Goal: Information Seeking & Learning: Learn about a topic

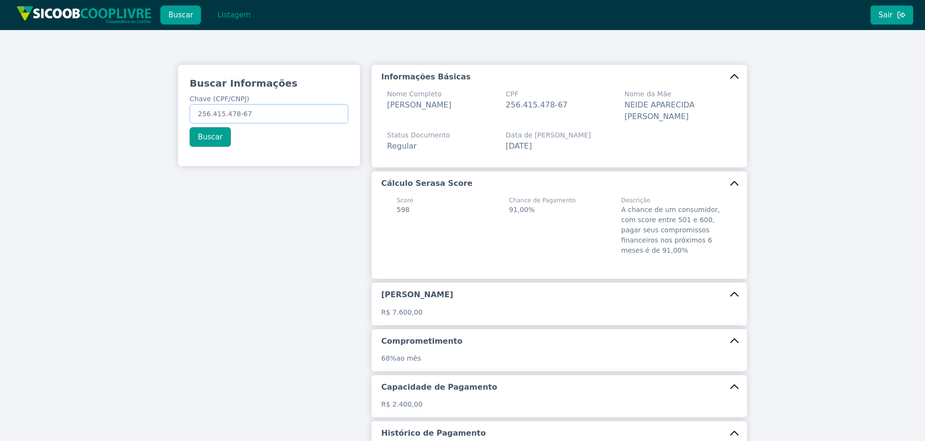
drag, startPoint x: 178, startPoint y: 114, endPoint x: 73, endPoint y: 95, distance: 106.2
click at [58, 94] on div "Buscar Informações Chave (CPF/CNPJ) 256.415.478-67 Buscar Informações Básicas N…" at bounding box center [462, 300] width 925 height 541
paste input "51.332.641/0001-84"
type input "51.332.641/0001-84"
click at [223, 142] on button "Buscar" at bounding box center [210, 136] width 41 height 19
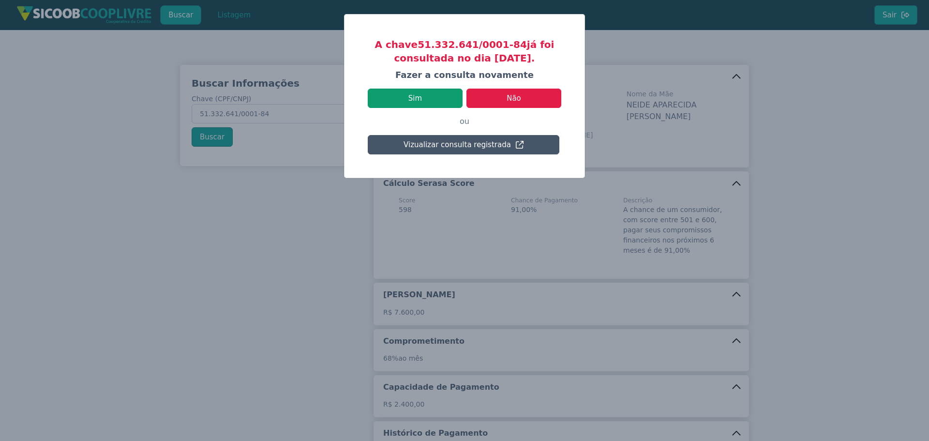
click at [434, 94] on button "Sim" at bounding box center [415, 98] width 95 height 19
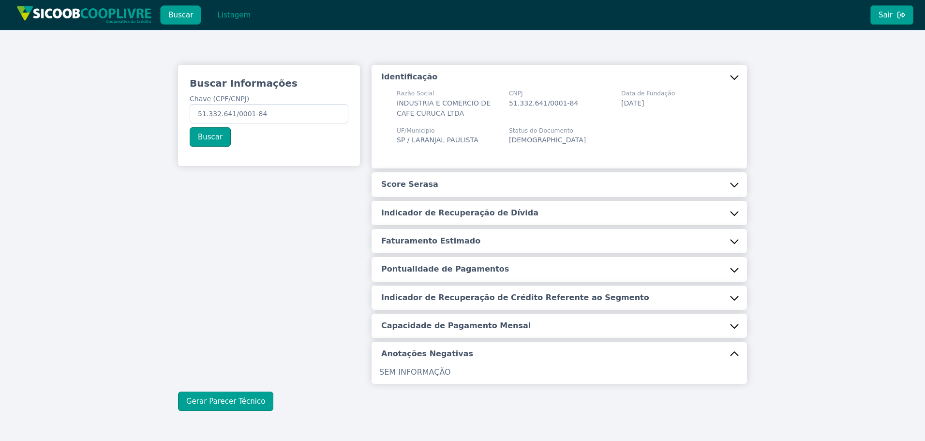
click at [432, 188] on button "Score Serasa" at bounding box center [559, 184] width 375 height 24
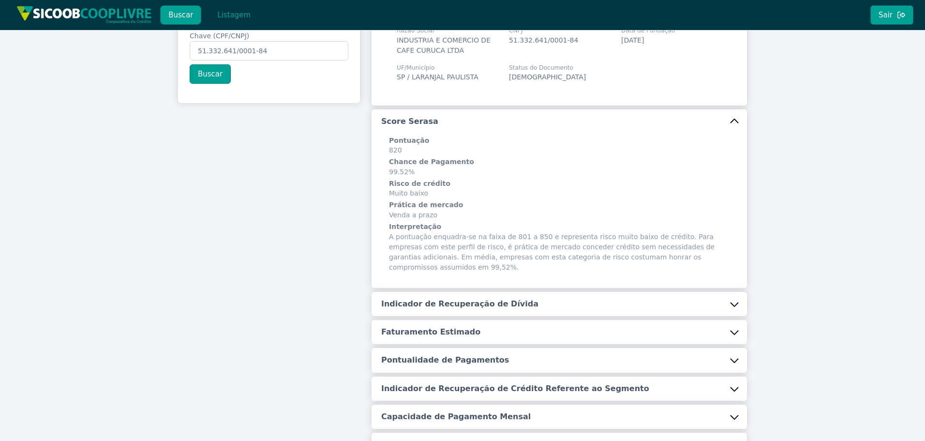
scroll to position [176, 0]
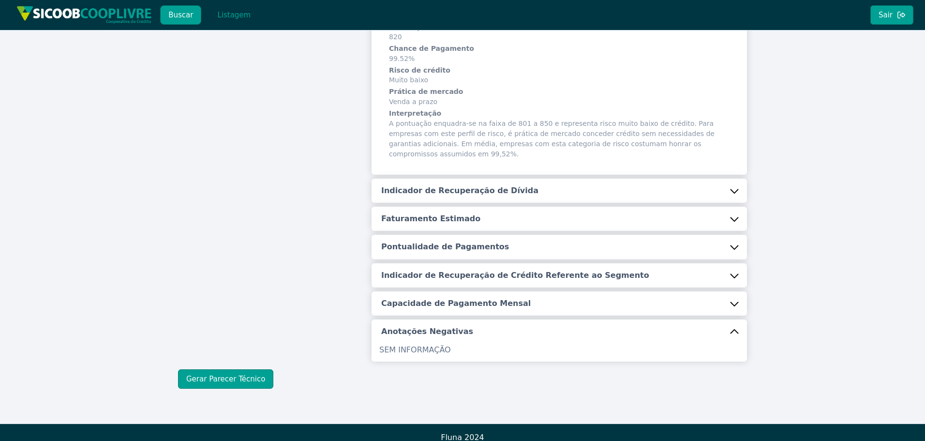
click at [438, 185] on h5 "Indicador de Recuperação de Dívida" at bounding box center [459, 190] width 157 height 11
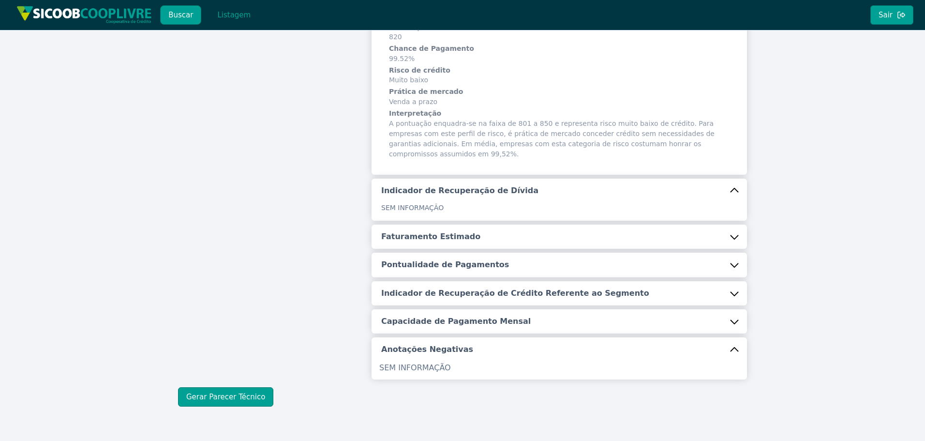
click at [427, 238] on button "Faturamento Estimado" at bounding box center [559, 237] width 375 height 24
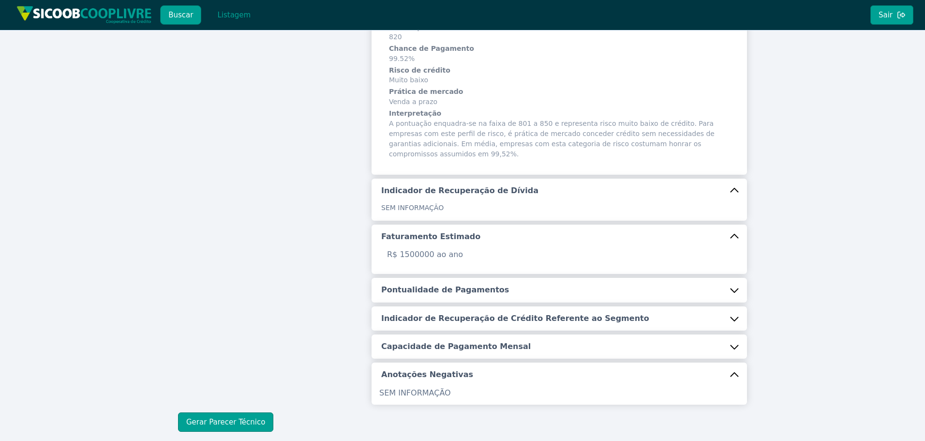
click at [427, 278] on button "Pontualidade de Pagamentos" at bounding box center [559, 290] width 375 height 24
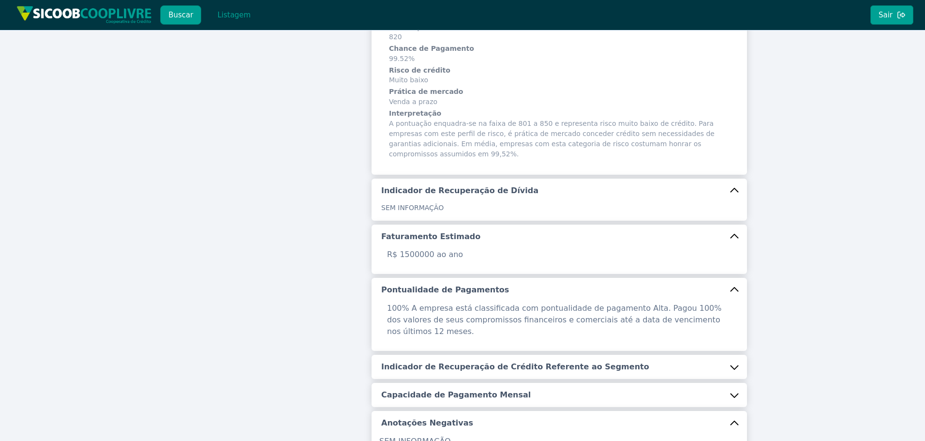
drag, startPoint x: 447, startPoint y: 330, endPoint x: 453, endPoint y: 350, distance: 21.4
click at [448, 336] on div "Identificação Razão Social INDUSTRIA E COMERCIO DE CAFE CURUCA LTDA CNPJ 51.332…" at bounding box center [559, 171] width 375 height 564
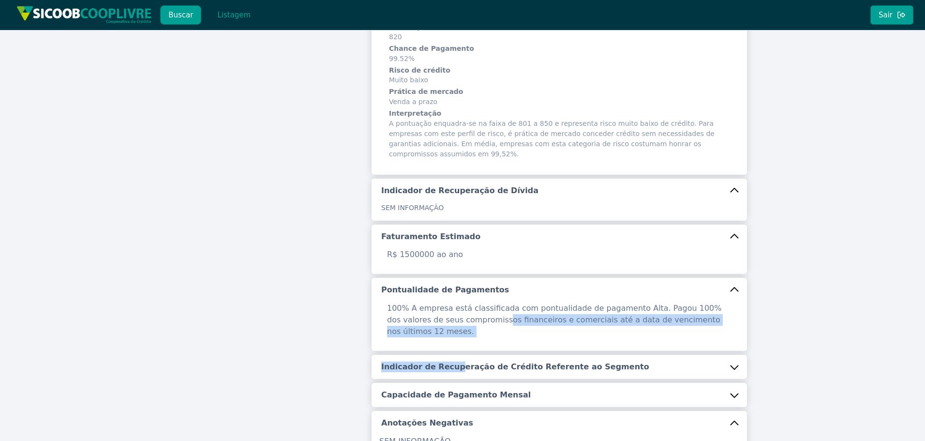
click at [456, 355] on button "Indicador de Recuperação de Crédito Referente ao Segmento" at bounding box center [559, 367] width 375 height 24
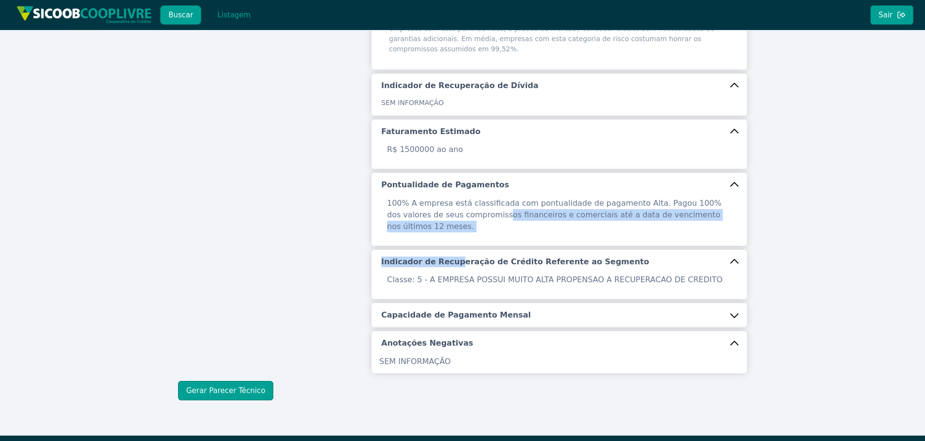
click at [455, 310] on h5 "Capacidade de Pagamento Mensal" at bounding box center [456, 315] width 150 height 11
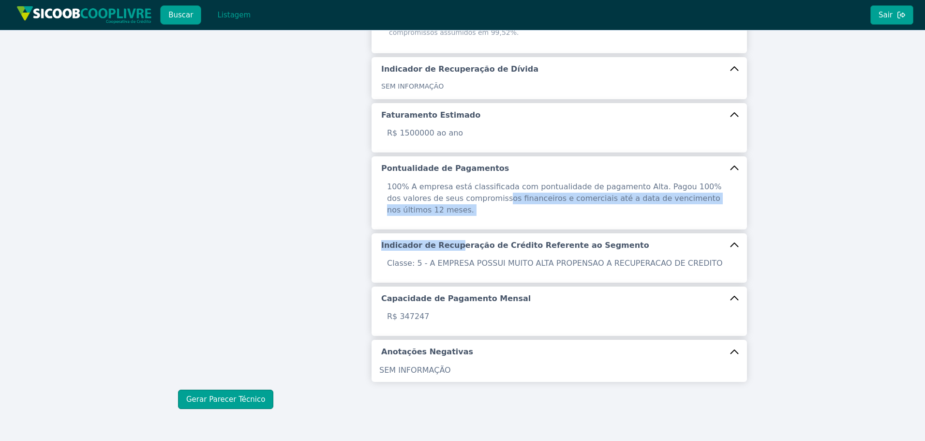
scroll to position [306, 0]
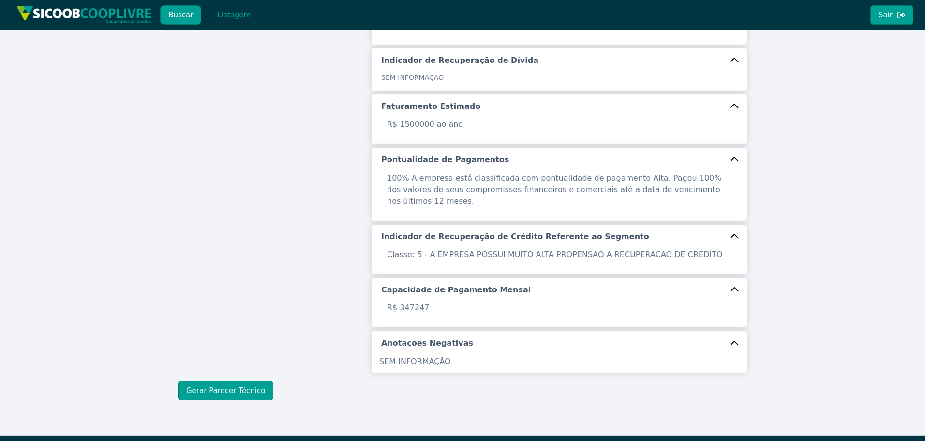
click at [345, 299] on div "Buscar Informações Chave (CPF/CNPJ) 51.332.641/0001-84 Buscar" at bounding box center [269, 62] width 194 height 607
click at [249, 381] on button "Gerar Parecer Técnico" at bounding box center [225, 390] width 95 height 19
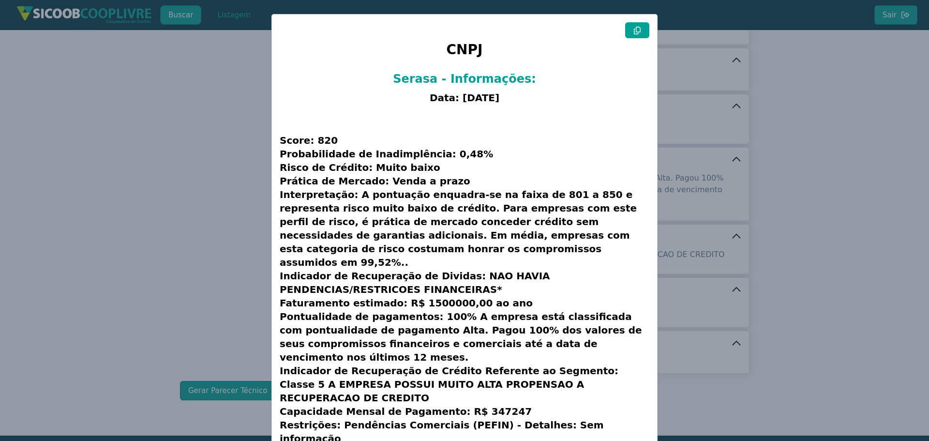
click at [646, 26] on button at bounding box center [637, 30] width 24 height 16
click at [639, 29] on icon at bounding box center [637, 31] width 7 height 8
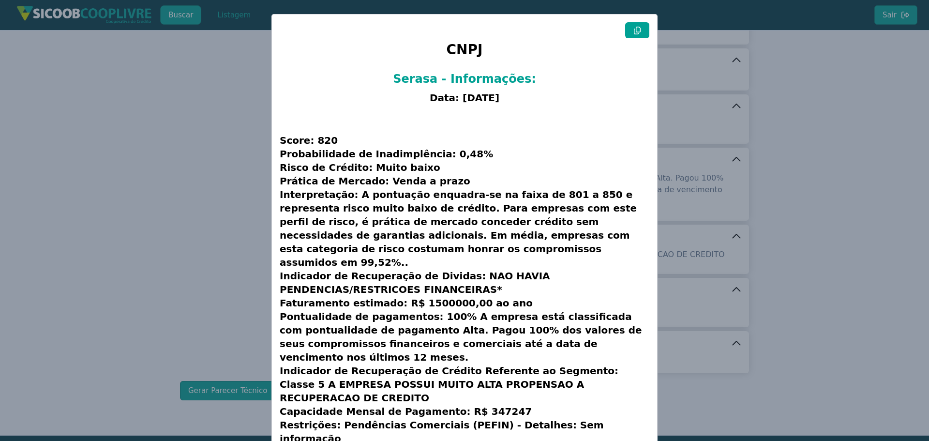
click at [161, 124] on modal-container "CNPJ Serasa - Informações: Data: [DATE] Score: 820 Probabilidade de Inadimplênc…" at bounding box center [464, 220] width 929 height 441
